Goal: Transaction & Acquisition: Download file/media

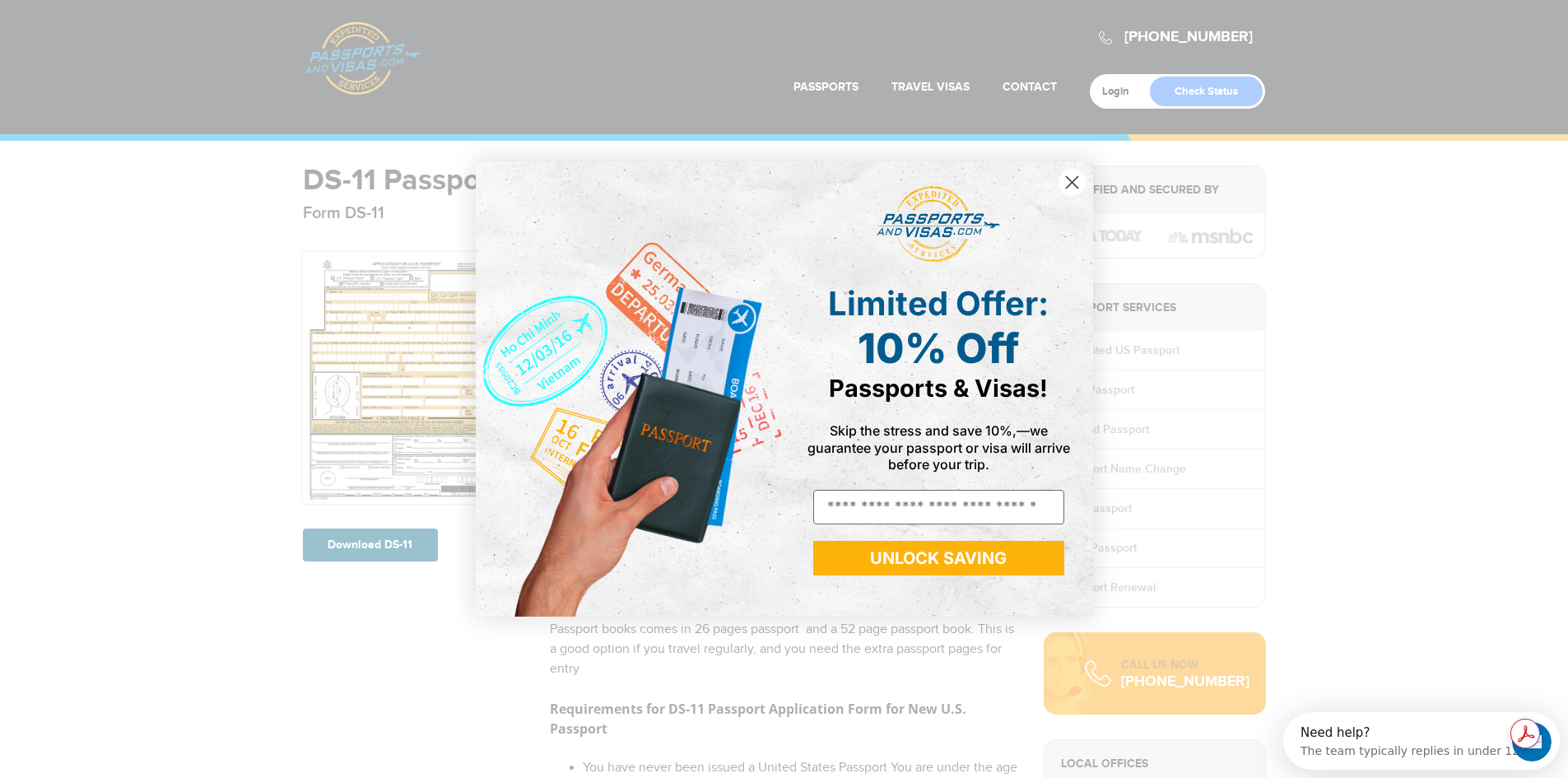
click at [1083, 187] on circle "Close dialog" at bounding box center [1071, 183] width 27 height 27
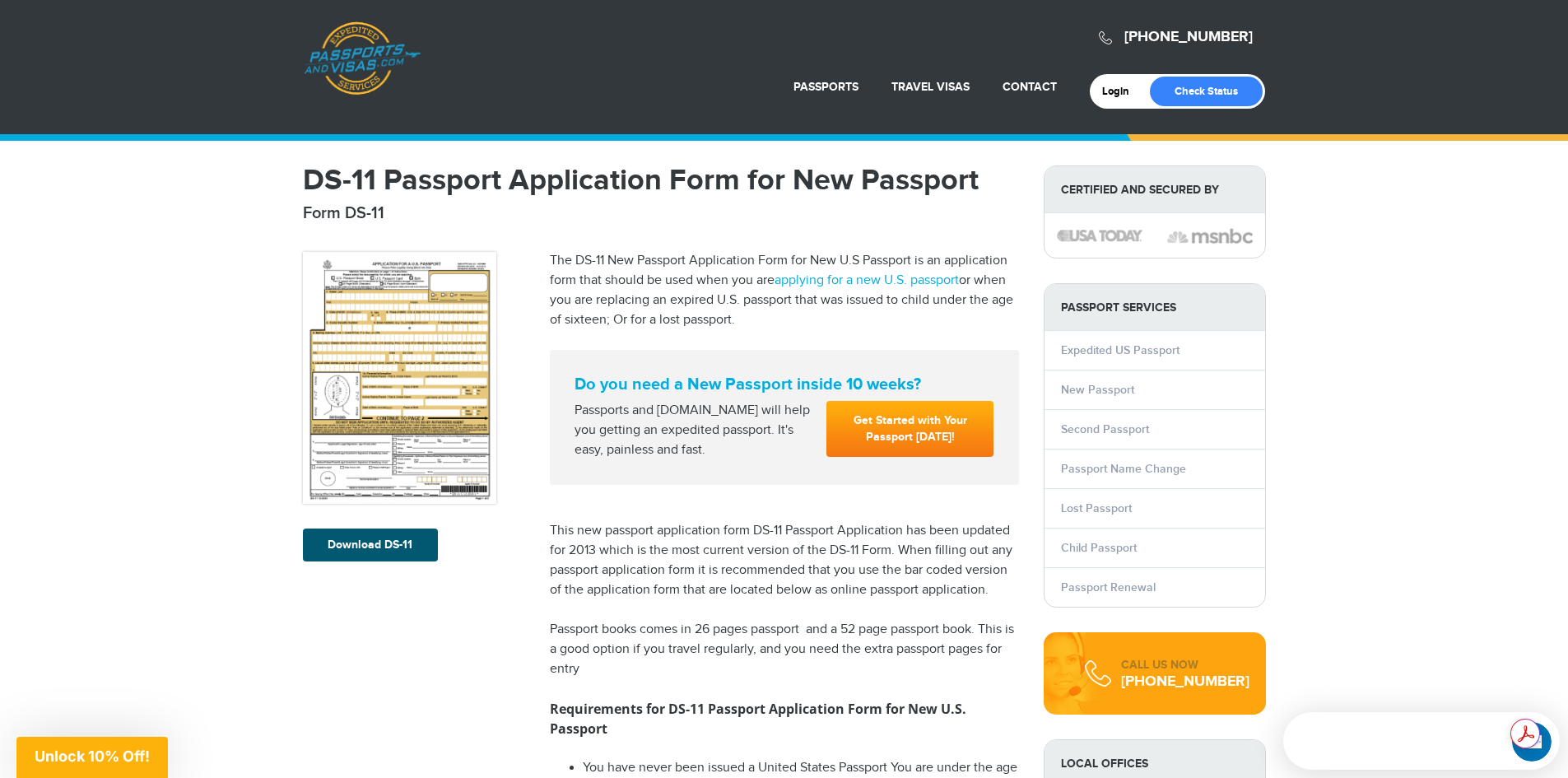
click at [394, 543] on link "Download DS-11" at bounding box center [370, 545] width 135 height 33
